Goal: Task Accomplishment & Management: Complete application form

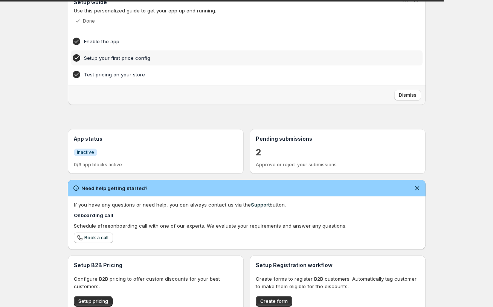
scroll to position [54, 0]
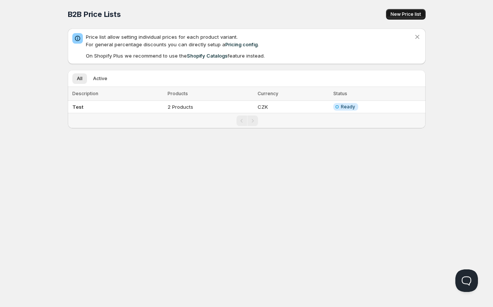
click at [406, 16] on span "New Price list" at bounding box center [405, 14] width 30 height 6
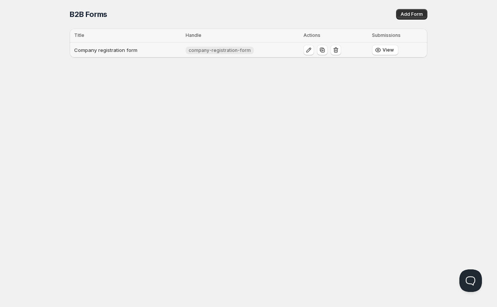
click at [98, 53] on td "Company registration form" at bounding box center [127, 50] width 114 height 15
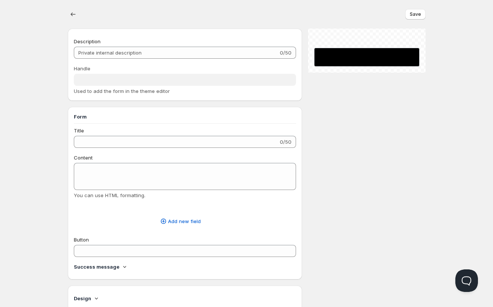
type input "Company registration form"
type input "company-registration-form"
type input "Company registration"
radio input "true"
checkbox input "true"
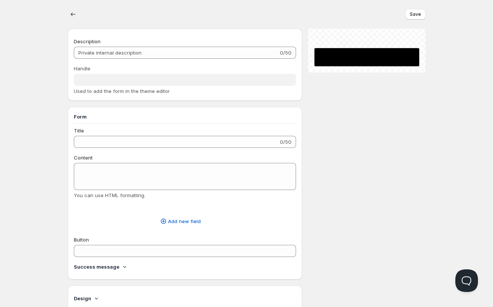
checkbox input "true"
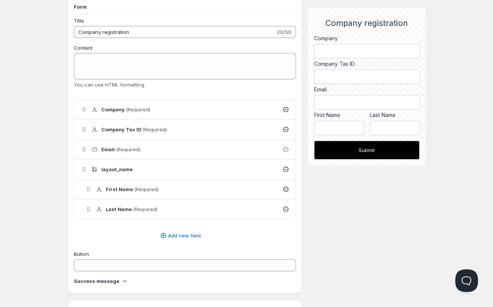
scroll to position [165, 0]
click at [198, 239] on span "Add new field" at bounding box center [184, 236] width 33 height 8
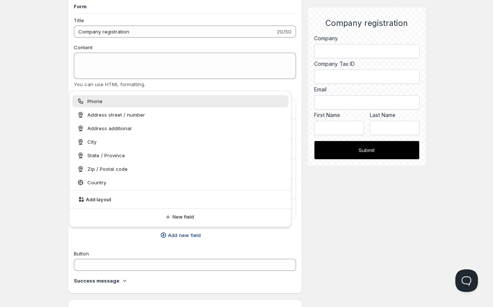
click at [33, 169] on div "Home Pricing Price lists Forms Submissions Settings Features Plans Company regi…" at bounding box center [246, 200] width 493 height 731
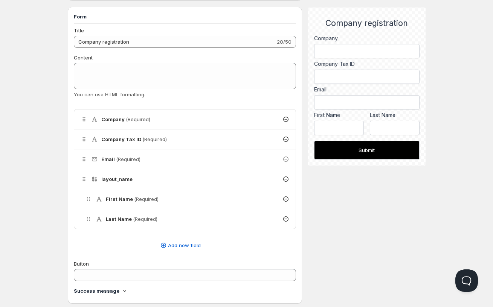
scroll to position [162, 0]
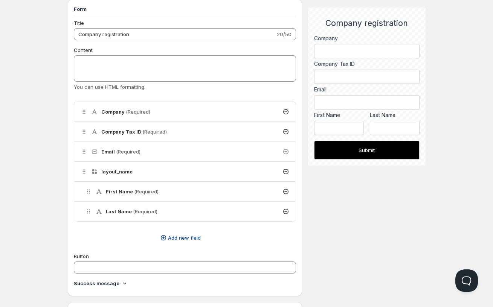
click at [162, 234] on button "Add new field" at bounding box center [180, 238] width 222 height 12
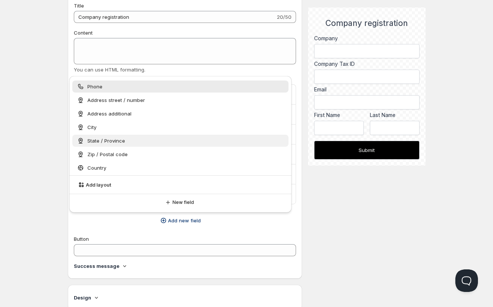
scroll to position [178, 0]
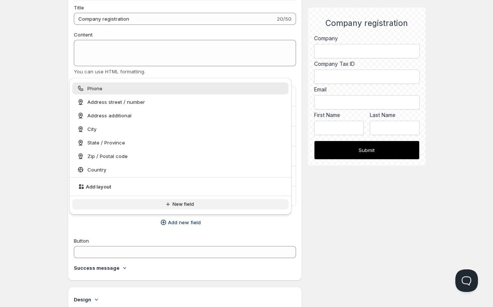
click at [166, 204] on icon "button" at bounding box center [168, 205] width 8 height 8
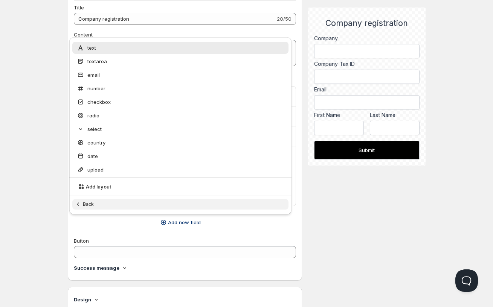
click at [40, 148] on div "Home Pricing Price lists Forms Submissions Settings Features Plans Company regi…" at bounding box center [246, 187] width 493 height 731
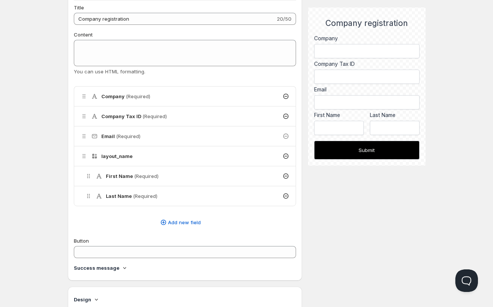
click at [41, 153] on div "Home Pricing Price lists Forms Submissions Settings Features Plans Company regi…" at bounding box center [246, 187] width 493 height 731
click at [338, 189] on div "Description Company registration form 25/50 Handle company-registration-form Us…" at bounding box center [247, 220] width 358 height 629
